Goal: Information Seeking & Learning: Find specific page/section

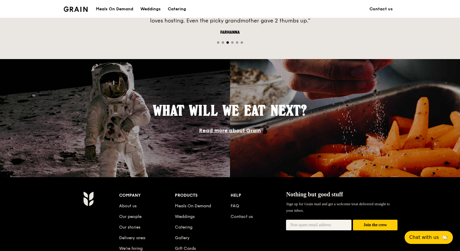
scroll to position [526, 0]
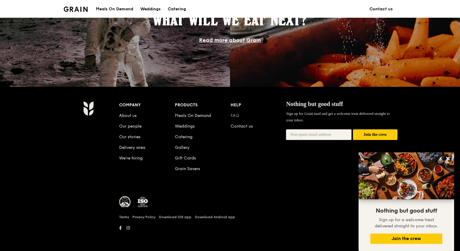
click at [236, 116] on link "FAQ" at bounding box center [235, 115] width 9 height 5
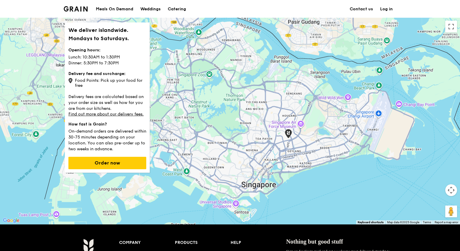
drag, startPoint x: 71, startPoint y: 56, endPoint x: 127, endPoint y: 57, distance: 55.7
click at [127, 57] on p "Lunch: 10:30AM to 1:30PM Dinner: 5:30PM to 7:30PM" at bounding box center [107, 59] width 78 height 13
